Goal: Task Accomplishment & Management: Use online tool/utility

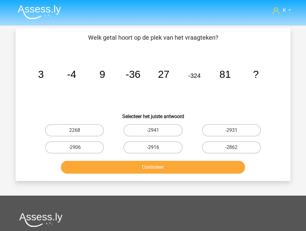
click at [158, 148] on label "-2916" at bounding box center [152, 147] width 59 height 12
click at [157, 148] on input "-2916" at bounding box center [155, 149] width 4 height 4
radio input "true"
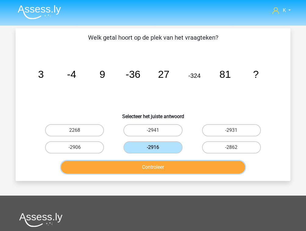
click at [159, 164] on button "Controleer" at bounding box center [153, 167] width 184 height 13
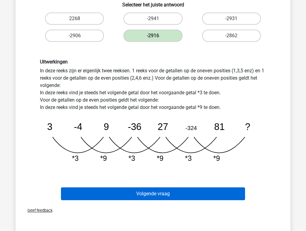
scroll to position [146, 0]
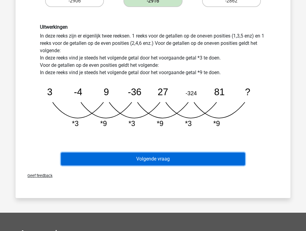
click at [168, 157] on button "Volgende vraag" at bounding box center [153, 158] width 184 height 13
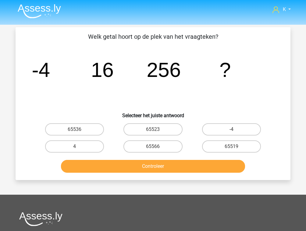
scroll to position [0, 0]
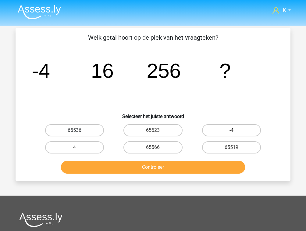
click at [84, 134] on label "65536" at bounding box center [74, 130] width 59 height 12
click at [79, 134] on input "65536" at bounding box center [77, 132] width 4 height 4
radio input "true"
click at [109, 159] on div "Controleer" at bounding box center [152, 166] width 255 height 20
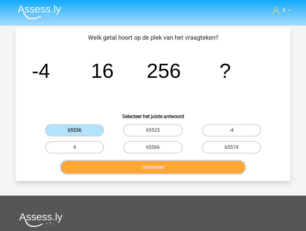
click at [115, 167] on button "Controleer" at bounding box center [153, 167] width 184 height 13
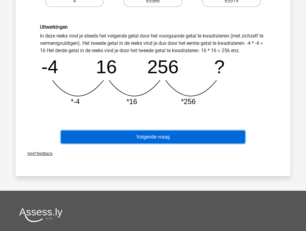
click at [151, 138] on button "Volgende vraag" at bounding box center [153, 136] width 184 height 13
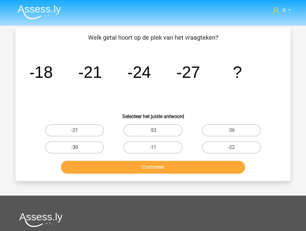
click at [97, 148] on label "-30" at bounding box center [74, 147] width 59 height 12
click at [79, 148] on input "-30" at bounding box center [77, 149] width 4 height 4
radio input "true"
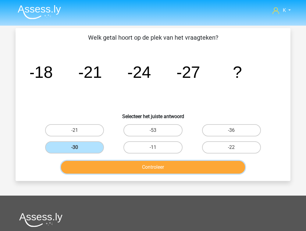
click at [119, 171] on button "Controleer" at bounding box center [153, 167] width 184 height 13
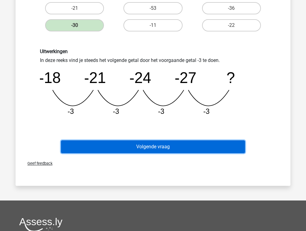
click at [151, 150] on button "Volgende vraag" at bounding box center [153, 146] width 184 height 13
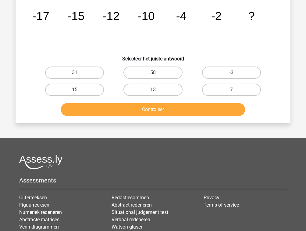
scroll to position [28, 0]
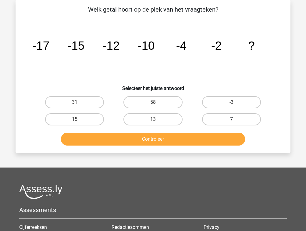
click at [213, 119] on label "7" at bounding box center [231, 119] width 59 height 12
click at [231, 119] on input "7" at bounding box center [233, 121] width 4 height 4
radio input "true"
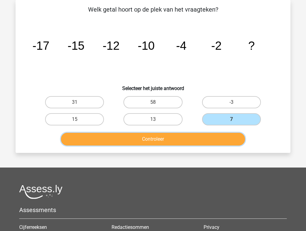
click at [198, 137] on button "Controleer" at bounding box center [153, 139] width 184 height 13
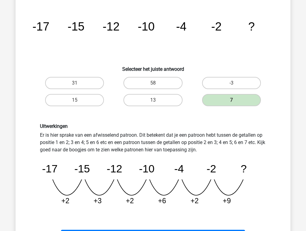
scroll to position [126, 0]
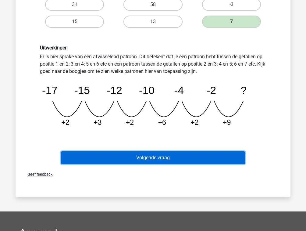
click at [165, 162] on button "Volgende vraag" at bounding box center [153, 157] width 184 height 13
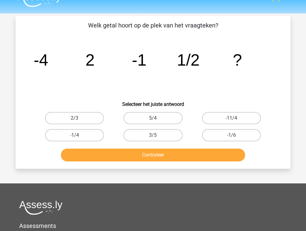
scroll to position [0, 0]
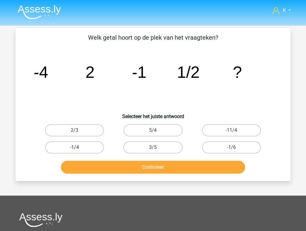
click at [90, 147] on label "-1/4" at bounding box center [74, 147] width 59 height 12
click at [79, 147] on input "-1/4" at bounding box center [77, 149] width 4 height 4
radio input "true"
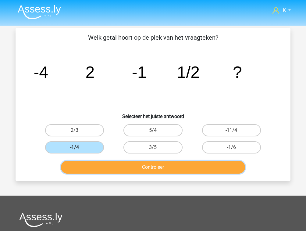
click at [104, 165] on button "Controleer" at bounding box center [153, 167] width 184 height 13
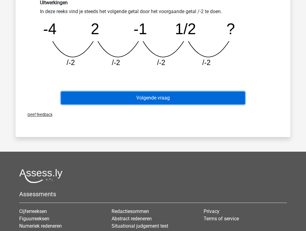
drag, startPoint x: 173, startPoint y: 102, endPoint x: 176, endPoint y: 105, distance: 3.2
click at [174, 102] on button "Volgende vraag" at bounding box center [153, 97] width 184 height 13
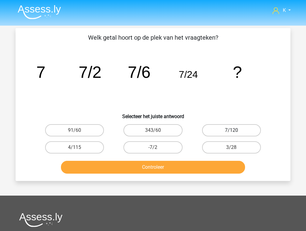
click at [219, 130] on label "7/120" at bounding box center [231, 130] width 59 height 12
click at [231, 130] on input "7/120" at bounding box center [233, 132] width 4 height 4
radio input "true"
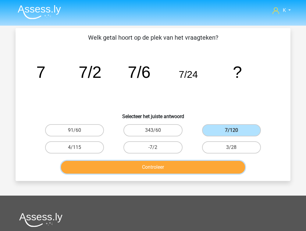
click at [198, 162] on button "Controleer" at bounding box center [153, 167] width 184 height 13
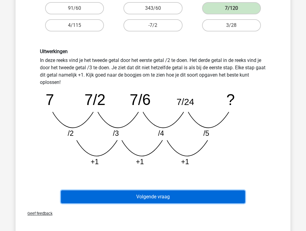
click at [203, 198] on button "Volgende vraag" at bounding box center [153, 196] width 184 height 13
